Goal: Browse casually: Explore the website without a specific task or goal

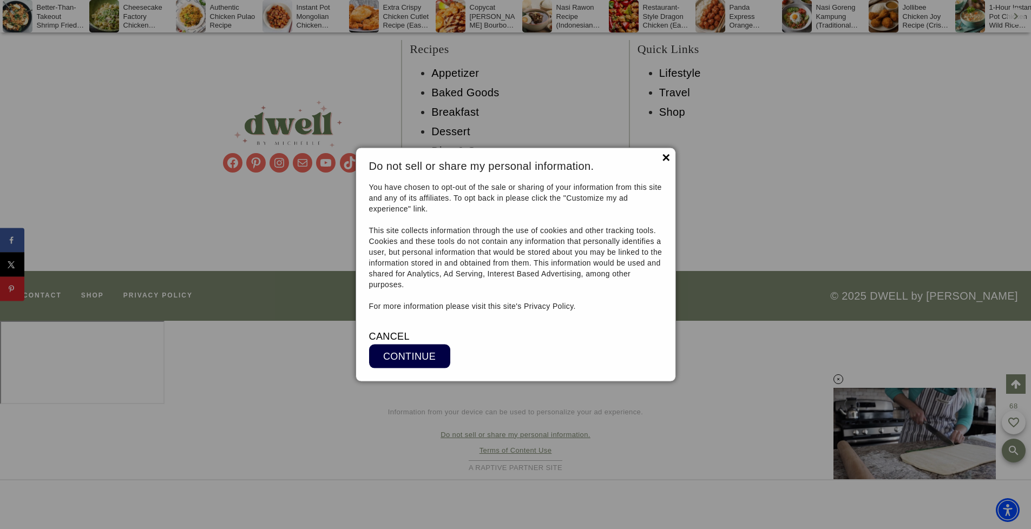
scroll to position [9092, 0]
